Goal: Transaction & Acquisition: Purchase product/service

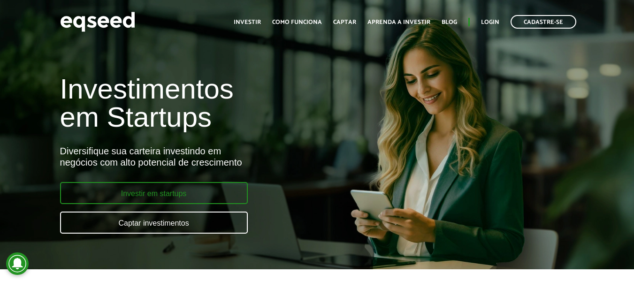
click at [198, 195] on link "Investir em startups" at bounding box center [154, 193] width 188 height 22
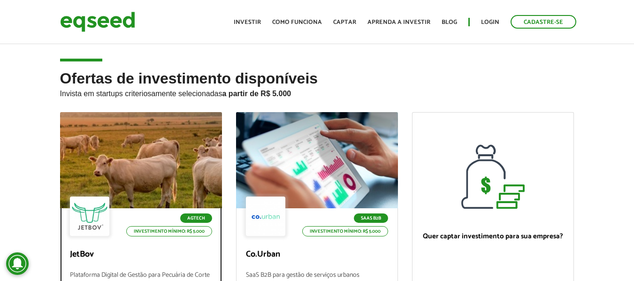
click at [161, 132] on div at bounding box center [141, 160] width 194 height 115
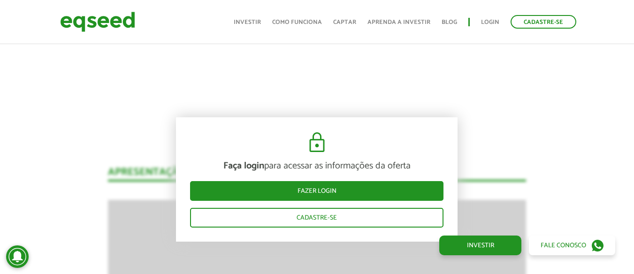
scroll to position [1017, 0]
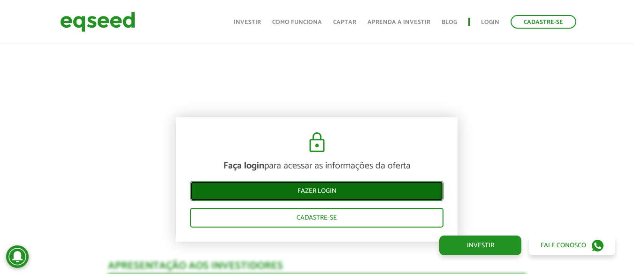
click at [358, 191] on link "Fazer login" at bounding box center [316, 191] width 253 height 20
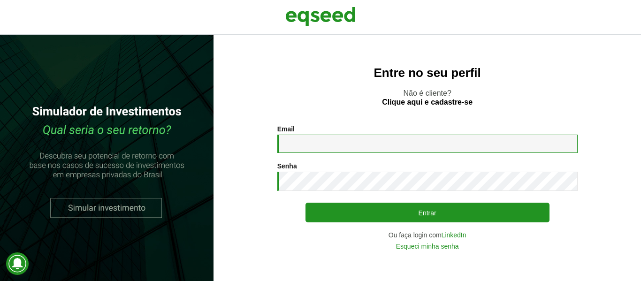
type input "**********"
click at [318, 149] on input "**********" at bounding box center [427, 144] width 300 height 18
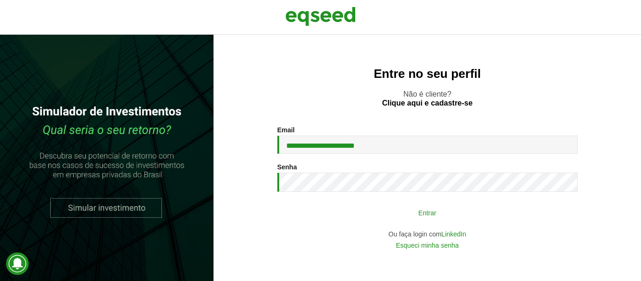
click at [437, 211] on button "Entrar" at bounding box center [427, 213] width 244 height 18
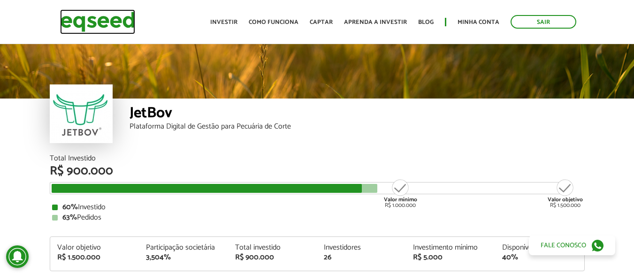
click at [92, 20] on img at bounding box center [97, 21] width 75 height 25
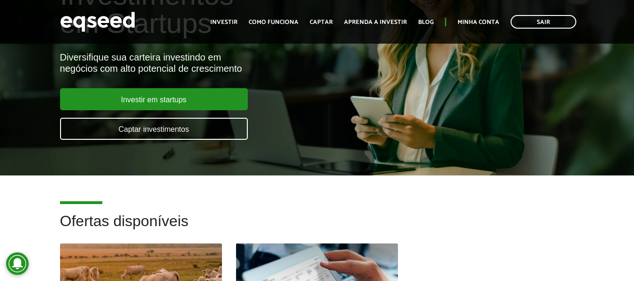
scroll to position [328, 0]
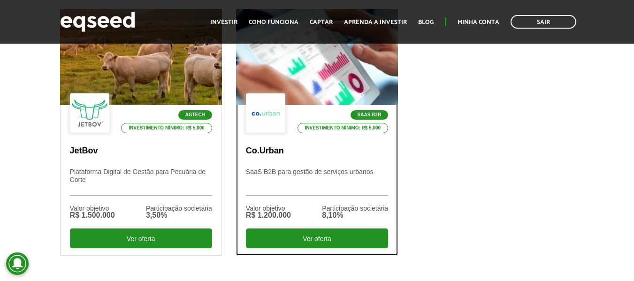
click at [315, 73] on div at bounding box center [316, 57] width 194 height 115
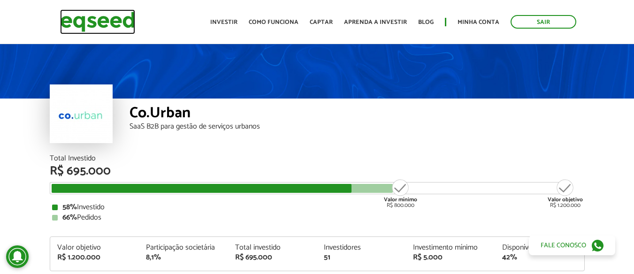
click at [104, 23] on img at bounding box center [97, 21] width 75 height 25
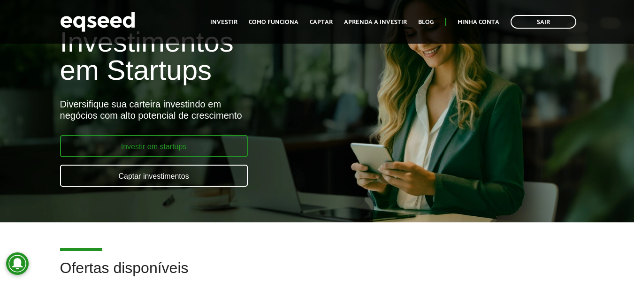
click at [159, 143] on link "Investir em startups" at bounding box center [154, 146] width 188 height 22
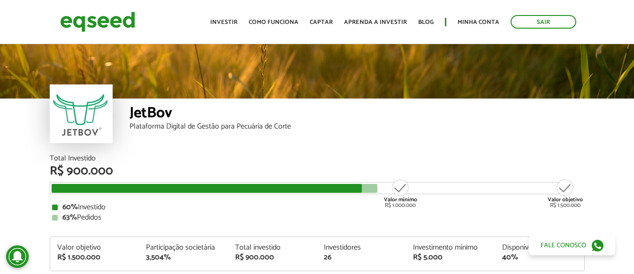
scroll to position [47, 0]
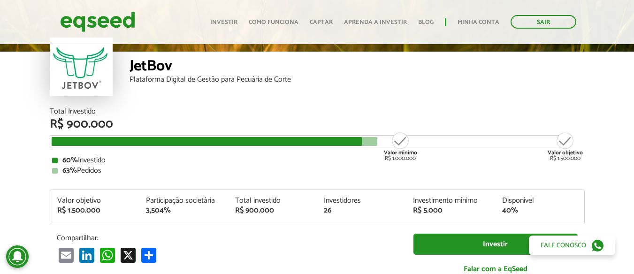
click at [465, 241] on link "Investir" at bounding box center [480, 245] width 82 height 20
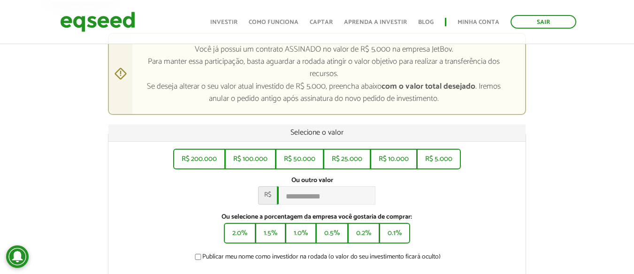
scroll to position [188, 0]
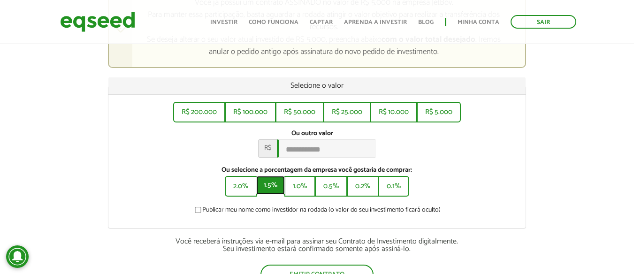
click at [272, 191] on button "1.5%" at bounding box center [270, 185] width 29 height 19
click at [340, 193] on button "0.5%" at bounding box center [332, 185] width 30 height 19
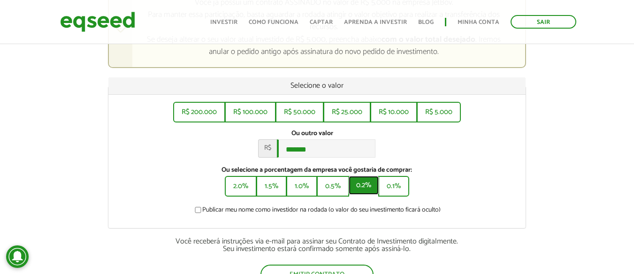
click at [377, 195] on button "0.2%" at bounding box center [363, 185] width 30 height 19
click at [397, 195] on button "0.1%" at bounding box center [394, 185] width 29 height 19
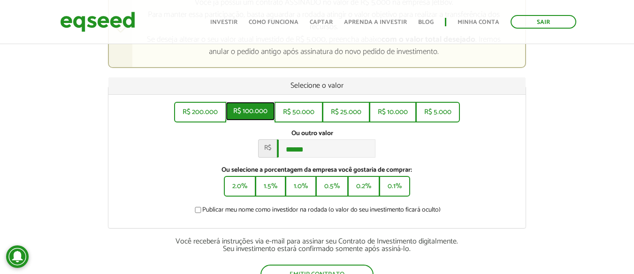
click at [256, 113] on button "R$ 100.000" at bounding box center [250, 111] width 49 height 19
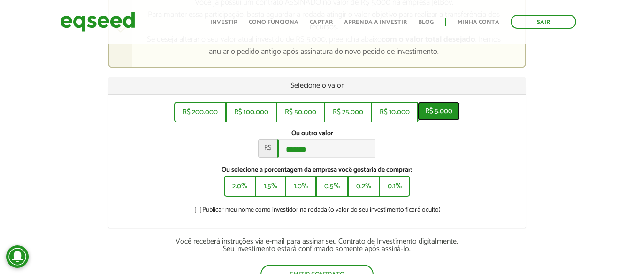
click at [428, 113] on button "R$ 5.000" at bounding box center [438, 111] width 42 height 19
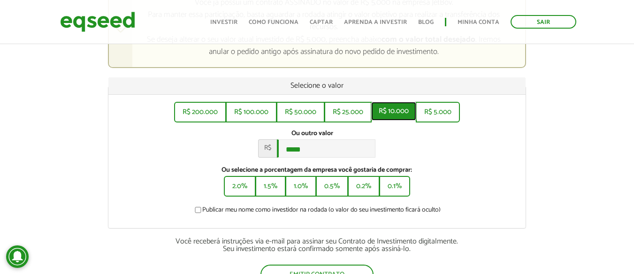
click at [398, 114] on button "R$ 10.000" at bounding box center [393, 111] width 45 height 19
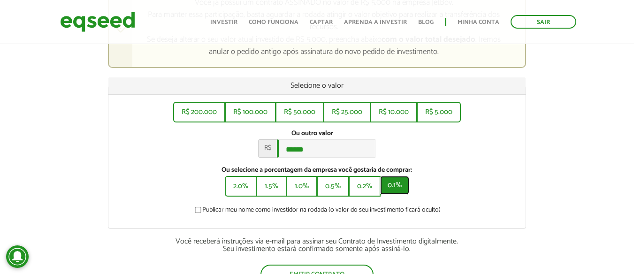
click at [393, 193] on button "0.1%" at bounding box center [394, 185] width 29 height 19
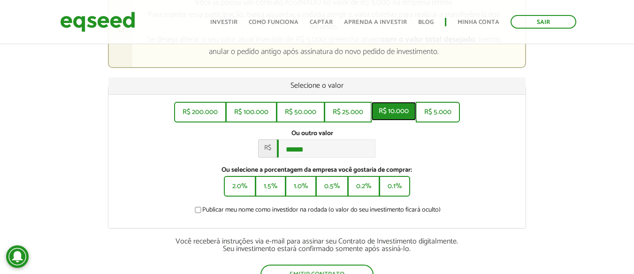
click at [394, 117] on button "R$ 10.000" at bounding box center [393, 111] width 45 height 19
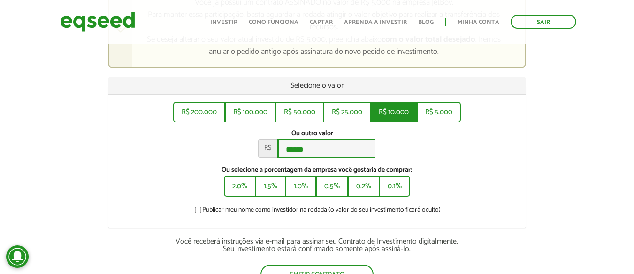
type input "******"
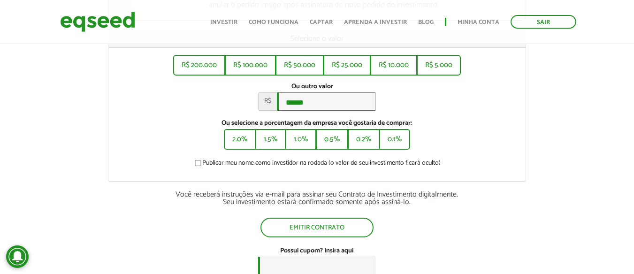
scroll to position [375, 0]
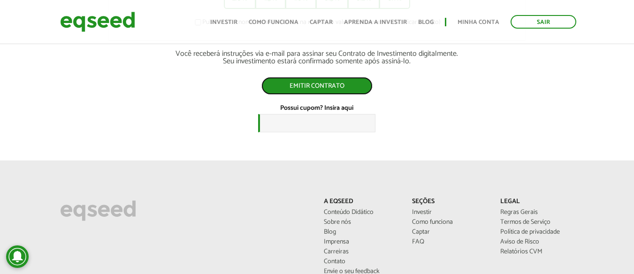
click at [328, 95] on button "Emitir contrato" at bounding box center [316, 86] width 111 height 18
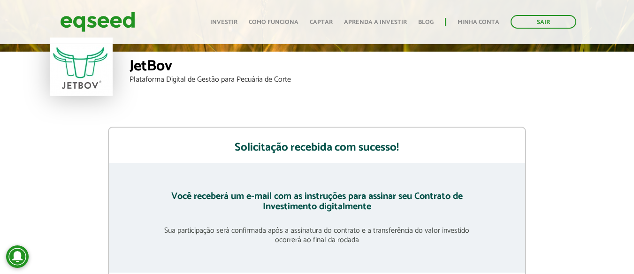
scroll to position [141, 0]
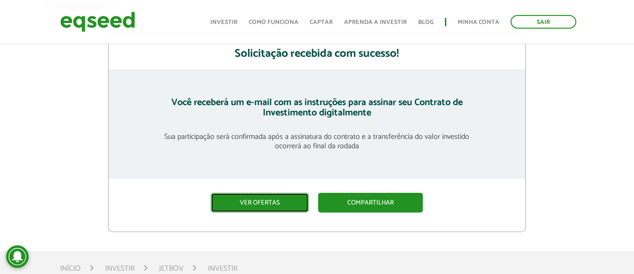
click at [271, 204] on link "Ver ofertas" at bounding box center [260, 203] width 98 height 20
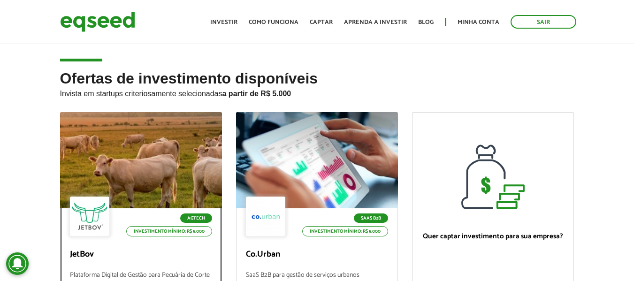
click at [176, 151] on div at bounding box center [141, 160] width 194 height 115
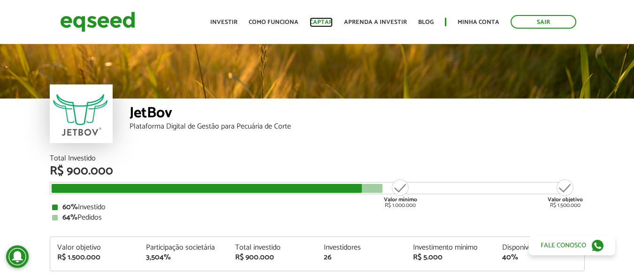
click at [326, 22] on link "Captar" at bounding box center [320, 22] width 23 height 6
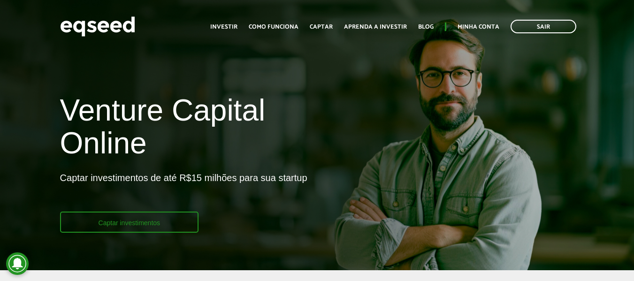
click at [186, 212] on link "Captar investimentos" at bounding box center [129, 221] width 139 height 21
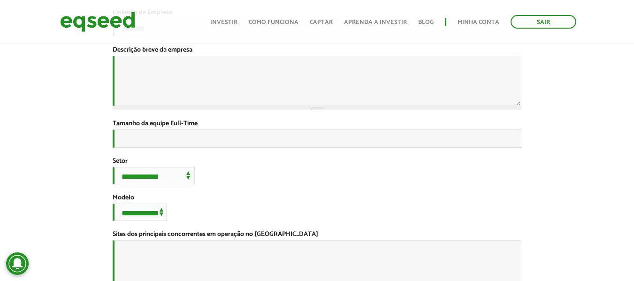
scroll to position [234, 0]
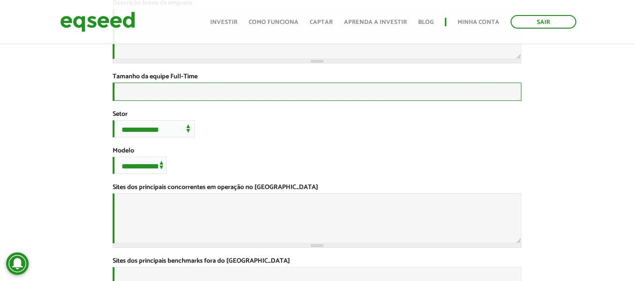
click at [222, 101] on input "Tamanho da equipe Full-Time *" at bounding box center [317, 92] width 408 height 18
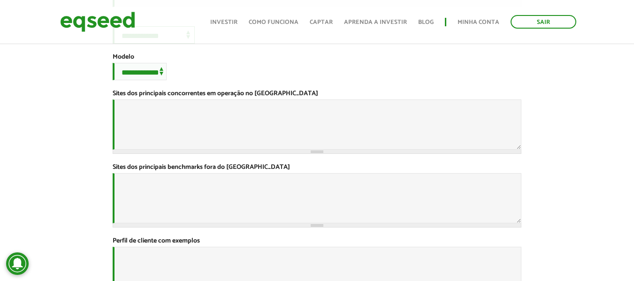
click at [182, 44] on select "**********" at bounding box center [154, 34] width 82 height 17
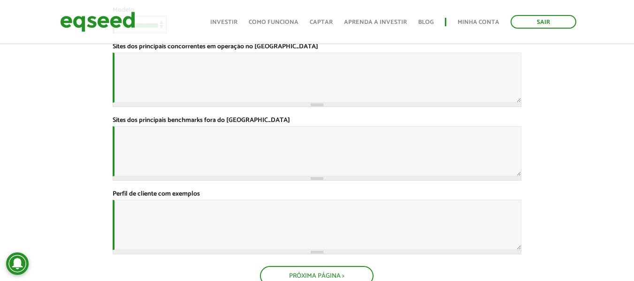
click at [142, 33] on select "**********" at bounding box center [140, 24] width 54 height 17
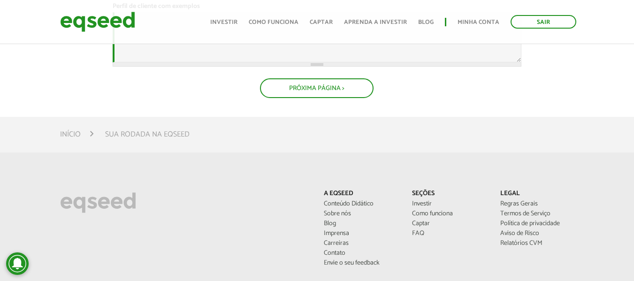
scroll to position [656, 0]
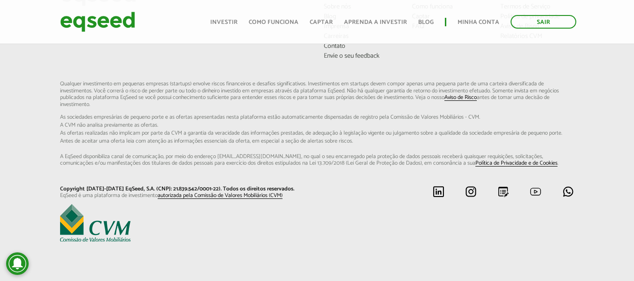
scroll to position [893, 0]
click at [286, 15] on div "Toggle navigation Início Investir Como funciona Captar Aprenda a investir Blog …" at bounding box center [392, 21] width 375 height 25
click at [283, 25] on link "Como funciona" at bounding box center [274, 22] width 50 height 6
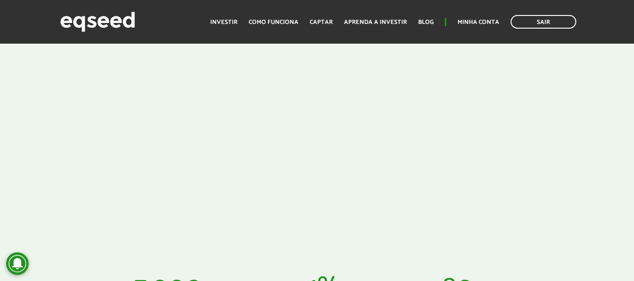
scroll to position [47, 0]
